Goal: Transaction & Acquisition: Purchase product/service

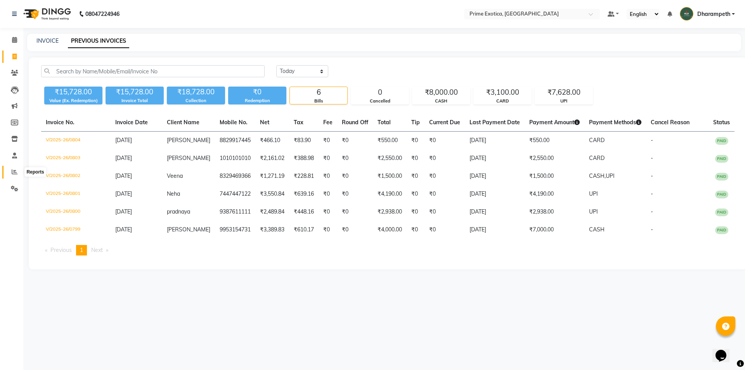
click at [18, 173] on span at bounding box center [15, 172] width 14 height 9
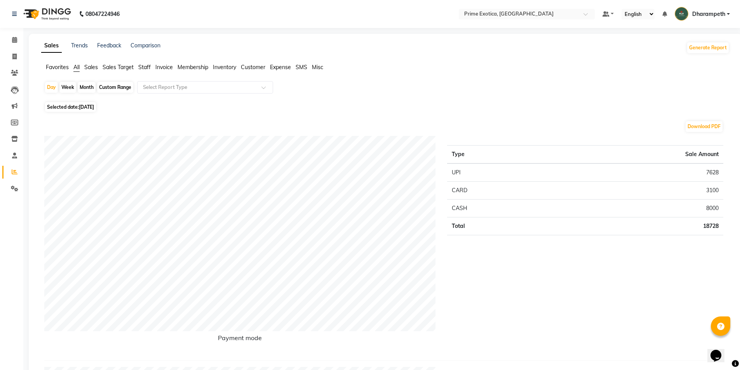
click at [87, 85] on div "Month" at bounding box center [87, 87] width 18 height 11
select select "9"
select select "2025"
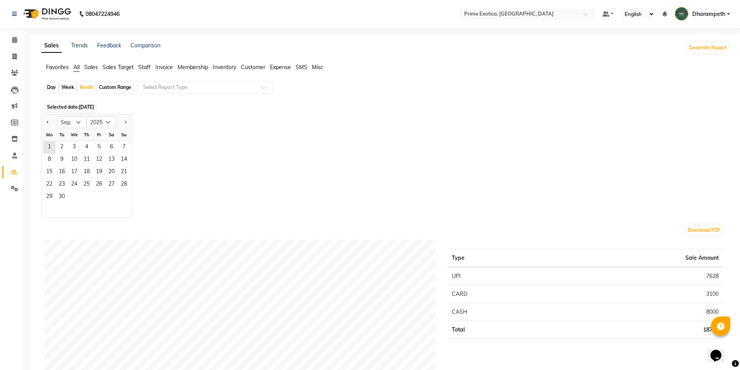
click at [43, 145] on div "1 2 3 4 5 6 7" at bounding box center [87, 147] width 90 height 12
click at [48, 147] on span "1" at bounding box center [49, 147] width 12 height 12
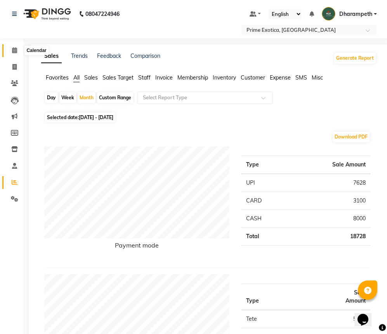
click at [18, 51] on span at bounding box center [15, 50] width 14 height 9
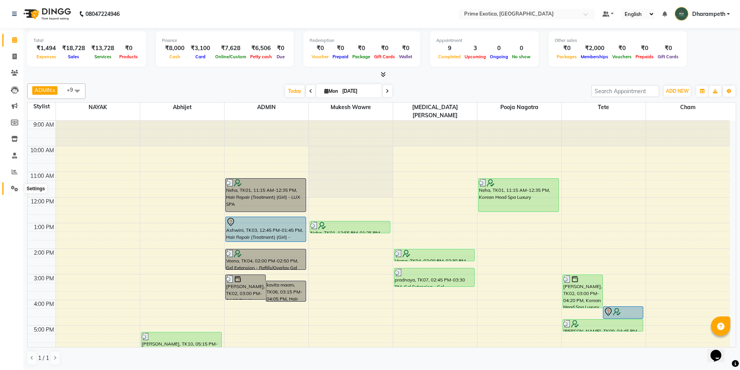
click at [11, 189] on span at bounding box center [15, 188] width 14 height 9
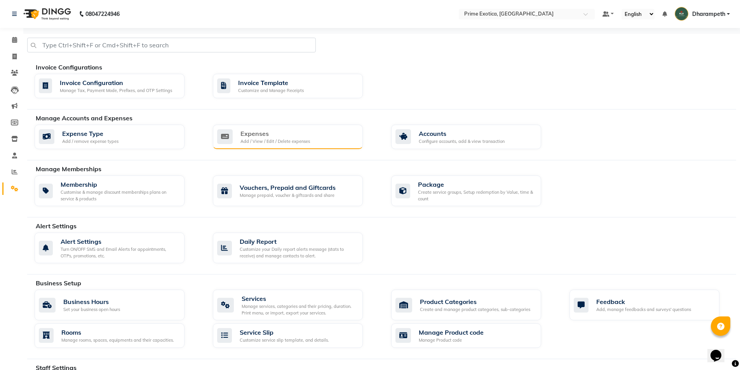
click at [284, 140] on div "Add / View / Edit / Delete expenses" at bounding box center [274, 141] width 69 height 7
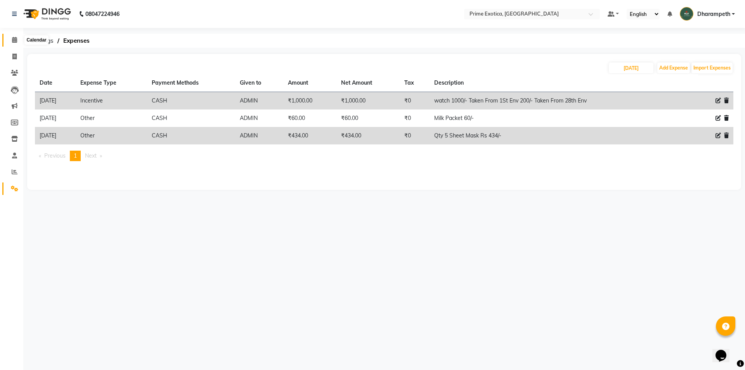
click at [16, 38] on icon at bounding box center [14, 40] width 5 height 6
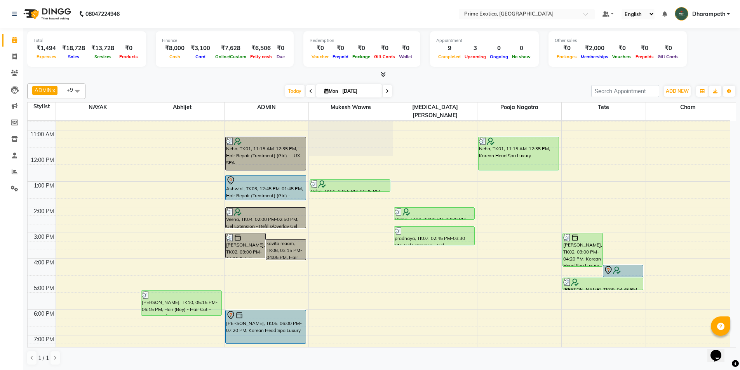
scroll to position [78, 0]
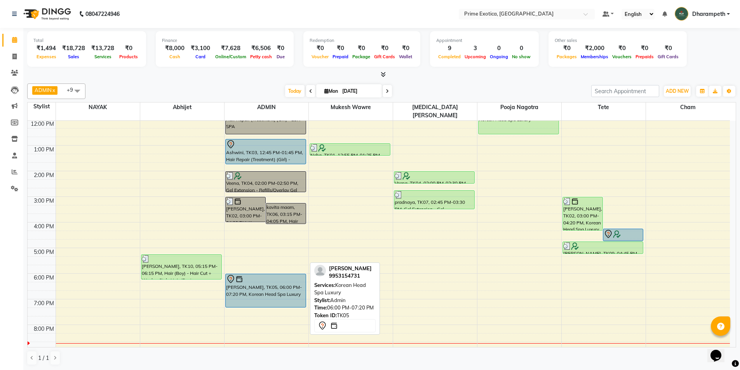
click at [272, 283] on div "[PERSON_NAME], TK05, 06:00 PM-07:20 PM, Korean Head Spa Luxury" at bounding box center [266, 290] width 80 height 33
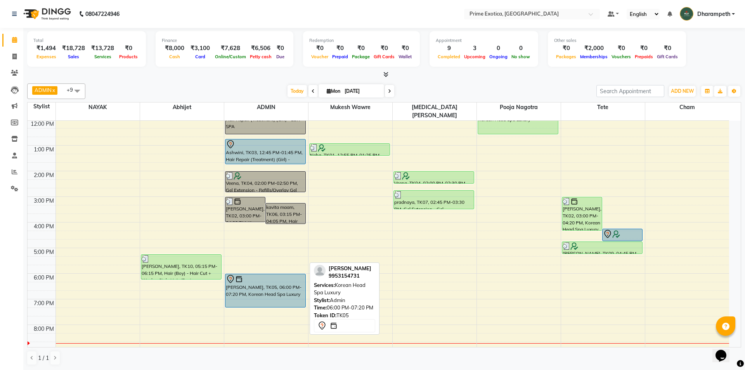
select select "7"
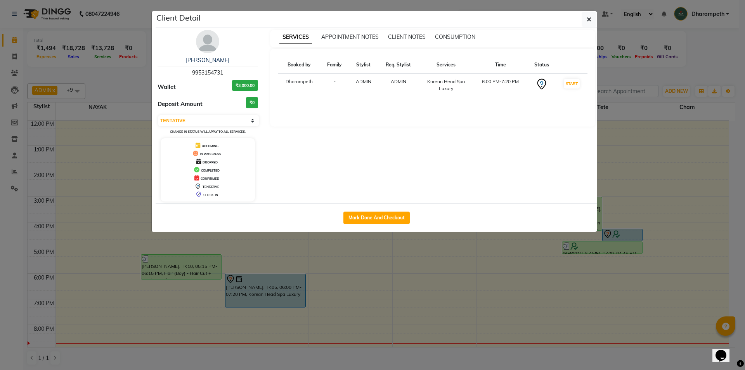
copy span "9953154731"
drag, startPoint x: 193, startPoint y: 72, endPoint x: 227, endPoint y: 71, distance: 34.2
click at [227, 71] on div "Kirti 9953154731" at bounding box center [208, 66] width 101 height 21
click at [594, 23] on button "button" at bounding box center [589, 19] width 15 height 15
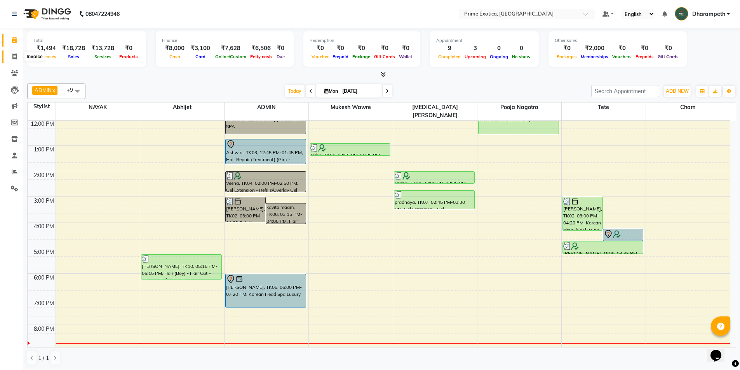
click at [18, 57] on span at bounding box center [15, 56] width 14 height 9
select select "5380"
select select "service"
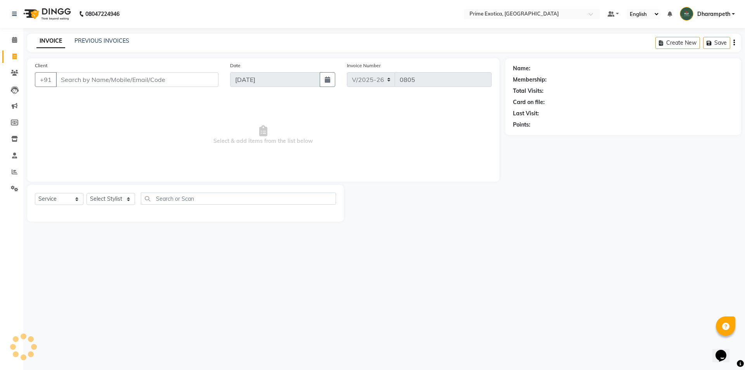
click at [97, 76] on input "Client" at bounding box center [137, 79] width 163 height 15
click at [19, 38] on span at bounding box center [15, 40] width 14 height 9
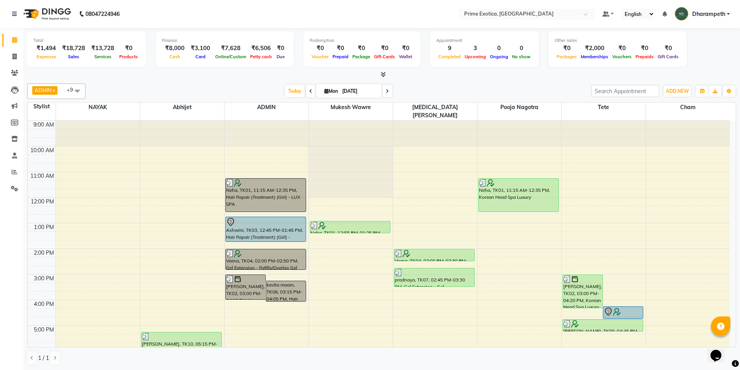
scroll to position [78, 0]
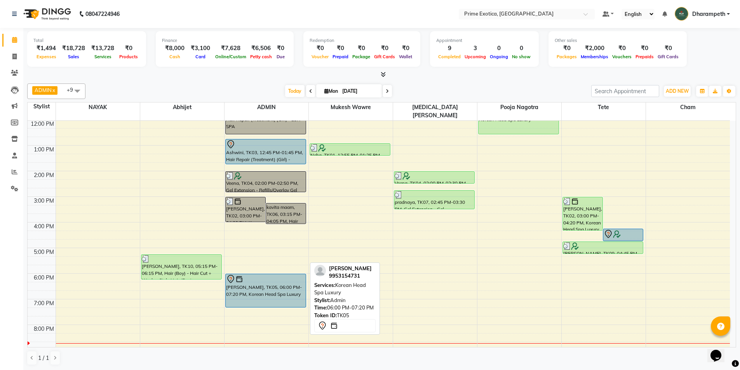
click at [264, 281] on div "[PERSON_NAME], TK05, 06:00 PM-07:20 PM, Korean Head Spa Luxury" at bounding box center [266, 290] width 80 height 33
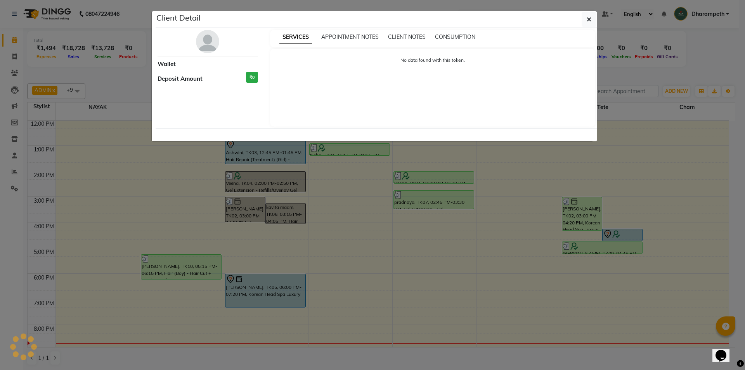
select select "7"
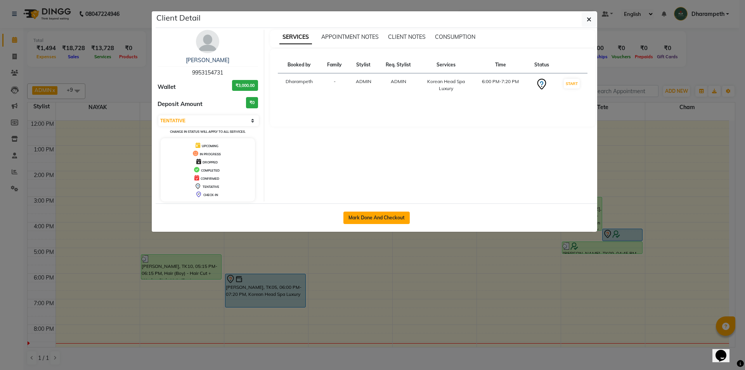
click at [363, 221] on button "Mark Done And Checkout" at bounding box center [377, 218] width 66 height 12
select select "5380"
select select "service"
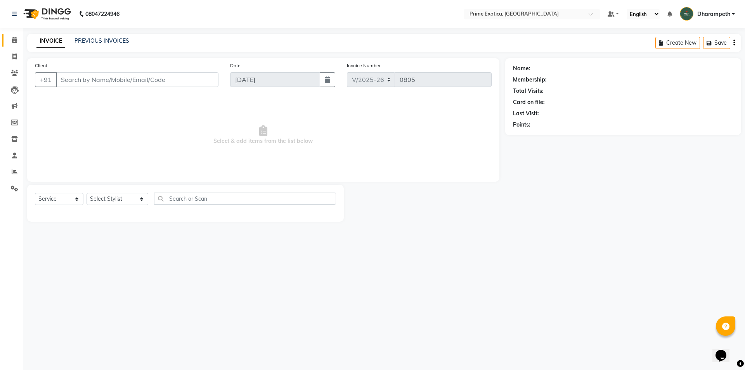
type input "9953154731"
select select "37067"
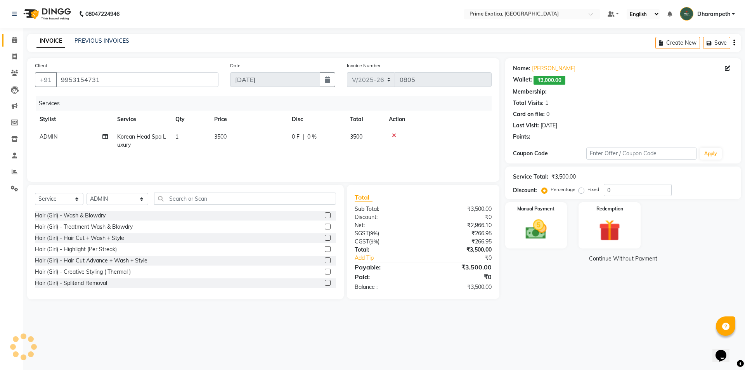
select select "1: Object"
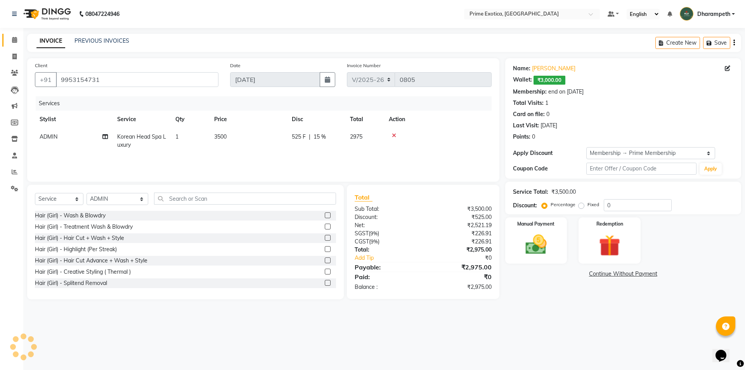
type input "15"
click at [66, 135] on td "ADMIN" at bounding box center [74, 141] width 78 height 26
select select "37067"
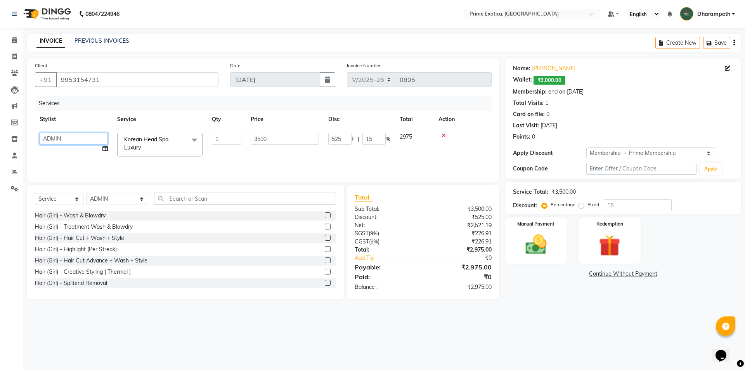
click at [72, 141] on select "Abhijet ADMIN ANGELA S JOHN cham Darshan Gaikwad Kashish Mukesh Wawre NAYAK nik…" at bounding box center [74, 139] width 68 height 12
select select "61298"
click at [612, 243] on img at bounding box center [610, 246] width 36 height 28
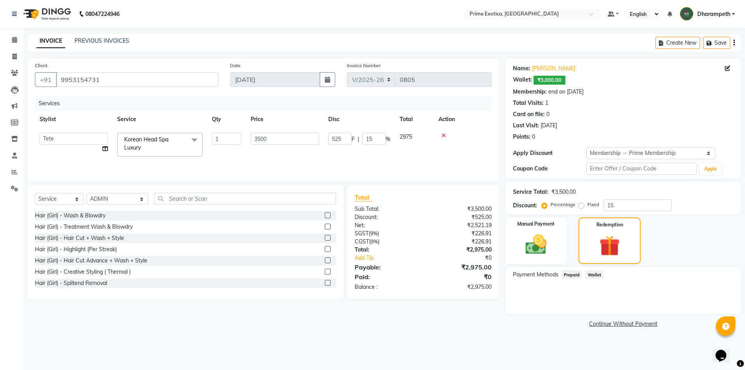
click at [594, 274] on span "Wallet" at bounding box center [594, 274] width 18 height 9
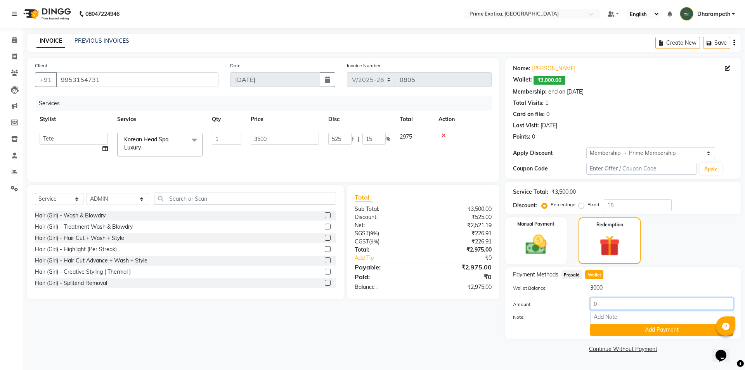
click at [615, 301] on input "0" at bounding box center [661, 304] width 143 height 12
type input "3000"
click at [623, 330] on button "Add Payment" at bounding box center [661, 330] width 143 height 12
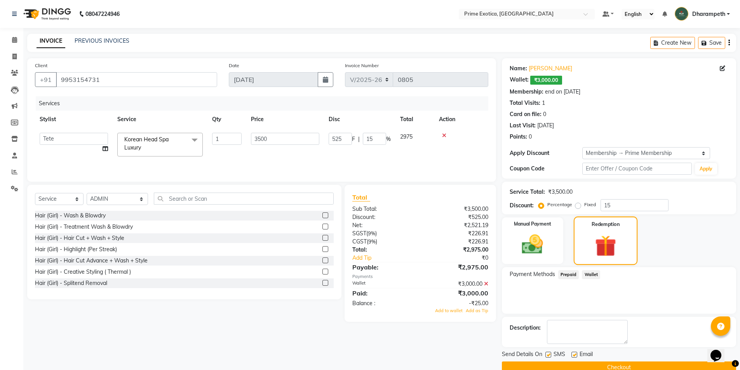
scroll to position [15, 0]
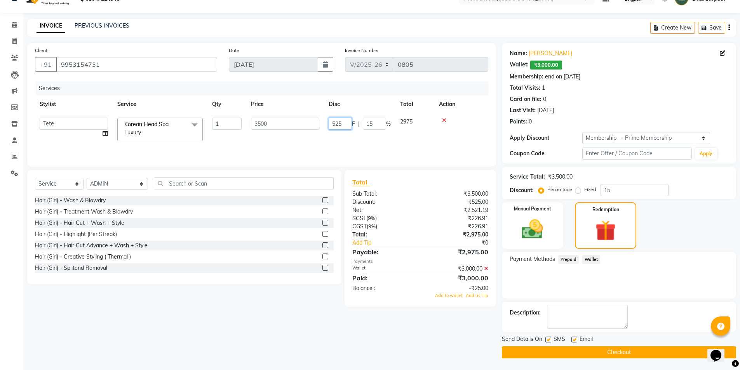
click at [349, 127] on input "525" at bounding box center [339, 124] width 23 height 12
type input "500"
click at [353, 138] on tr "Abhijet ADMIN ANGELA S JOHN cham Darshan Gaikwad Kashish Mukesh Wawre NAYAK nik…" at bounding box center [261, 129] width 453 height 33
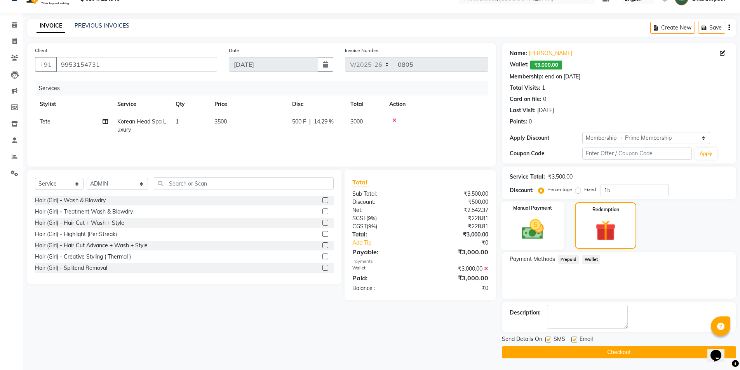
click at [556, 234] on div "Manual Payment" at bounding box center [532, 225] width 64 height 48
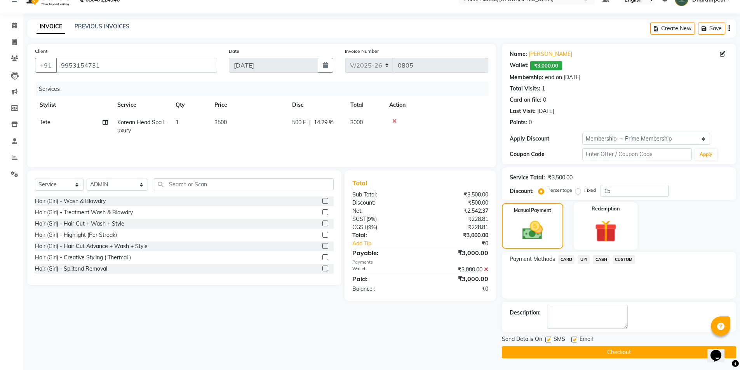
click at [606, 234] on img at bounding box center [605, 231] width 36 height 28
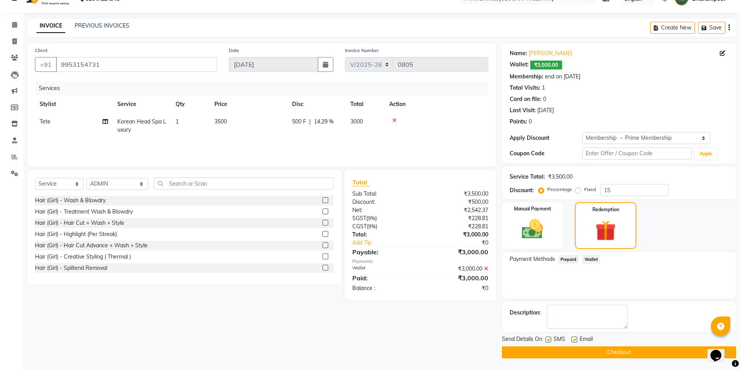
click at [486, 267] on icon at bounding box center [486, 268] width 4 height 5
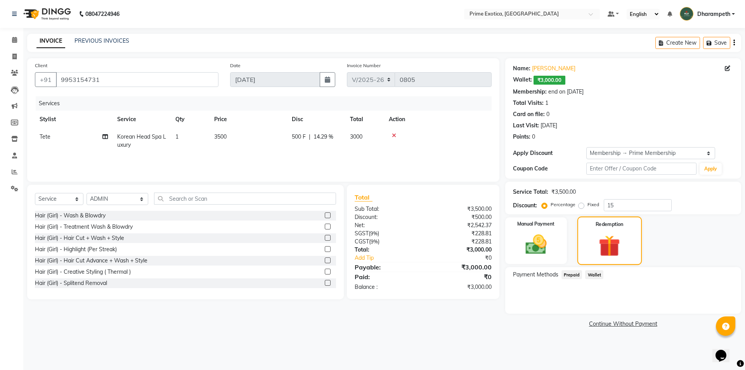
drag, startPoint x: 633, startPoint y: 248, endPoint x: 629, endPoint y: 252, distance: 5.5
click at [633, 248] on div "Redemption" at bounding box center [610, 241] width 64 height 49
click at [606, 248] on img at bounding box center [609, 246] width 35 height 27
click at [597, 276] on span "Wallet" at bounding box center [594, 274] width 18 height 9
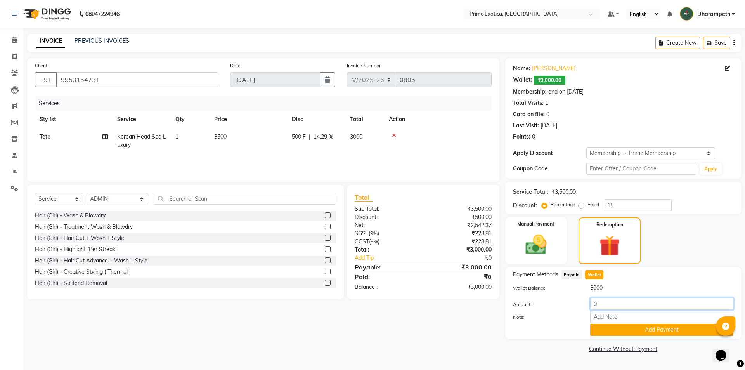
click at [619, 301] on input "0" at bounding box center [661, 304] width 143 height 12
type input "3000"
click at [654, 334] on button "Add Payment" at bounding box center [661, 330] width 143 height 12
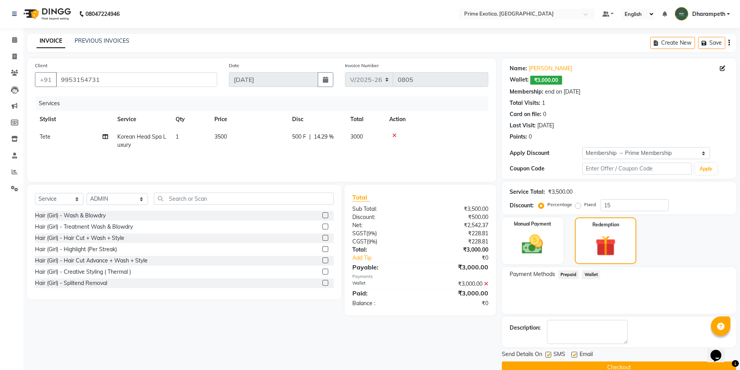
scroll to position [15, 0]
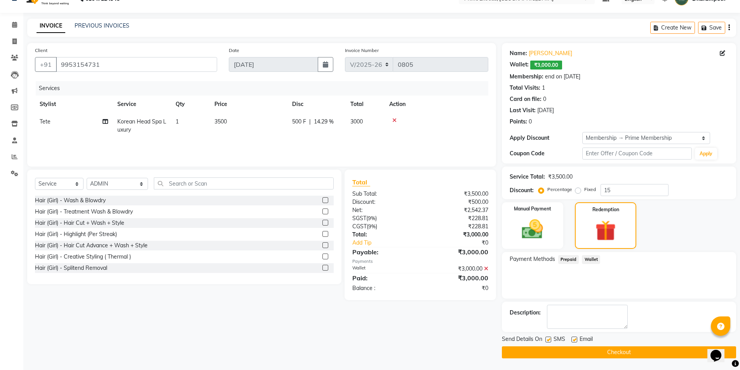
click at [598, 349] on button "Checkout" at bounding box center [619, 352] width 234 height 12
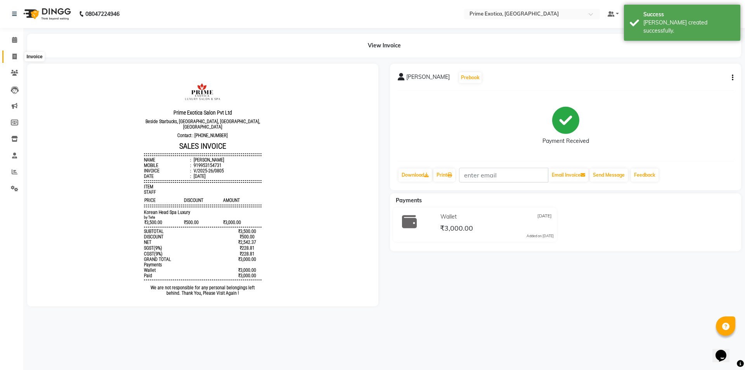
click at [10, 55] on span at bounding box center [15, 56] width 14 height 9
select select "service"
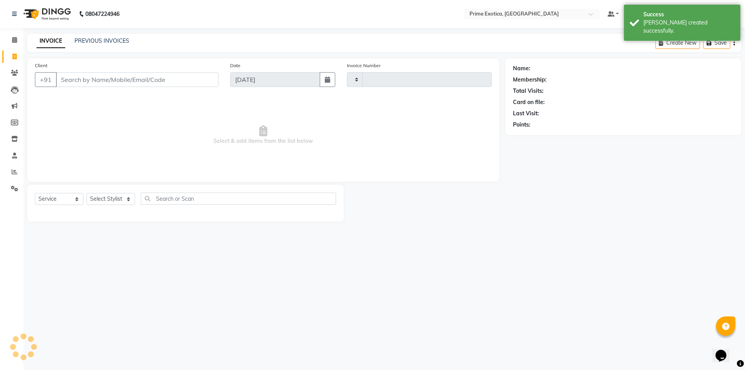
type input "0806"
select select "5380"
click at [120, 42] on link "PREVIOUS INVOICES" at bounding box center [102, 40] width 55 height 7
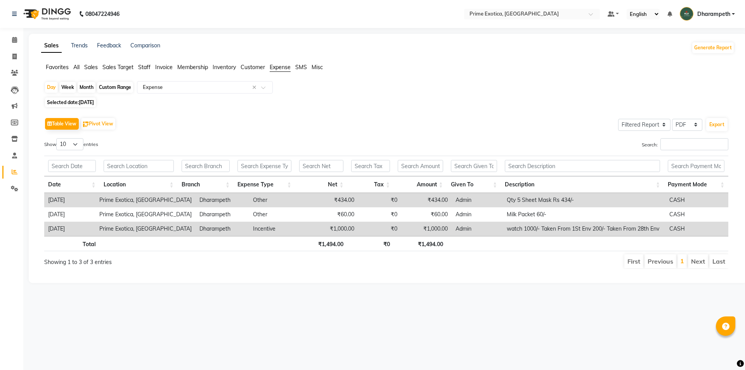
select select "filtered_report"
select select "pdf"
click at [9, 35] on li "Calendar" at bounding box center [11, 40] width 23 height 17
click at [10, 36] on span at bounding box center [15, 40] width 14 height 9
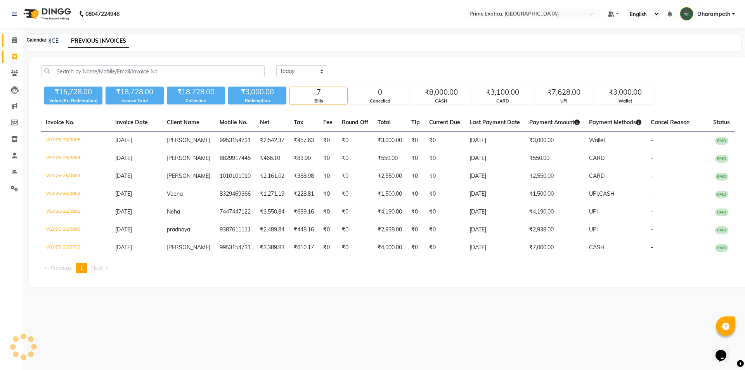
click at [9, 37] on span at bounding box center [15, 40] width 14 height 9
